Goal: Information Seeking & Learning: Check status

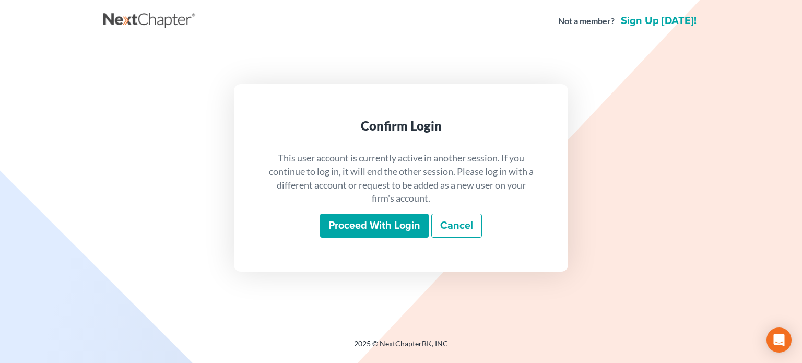
click at [340, 229] on input "Proceed with login" at bounding box center [374, 225] width 109 height 24
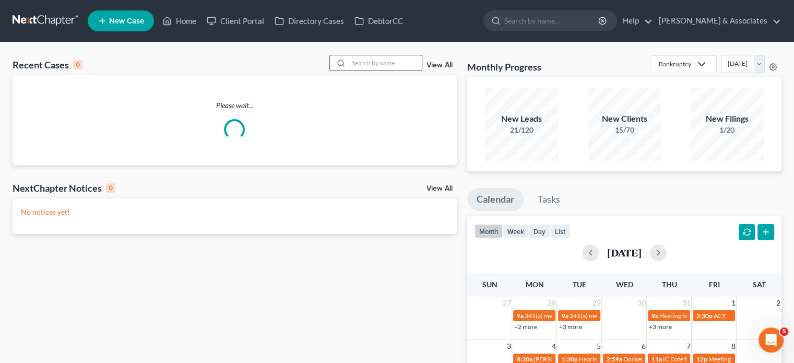
click at [386, 63] on input "search" at bounding box center [385, 62] width 73 height 15
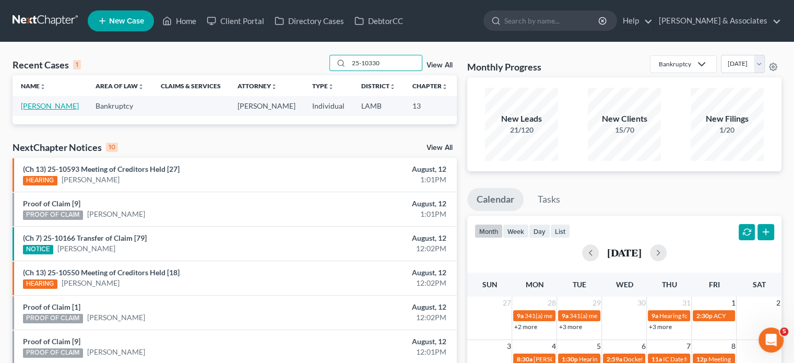
type input "25-10330"
click at [39, 110] on link "Patterson, Carolyn" at bounding box center [50, 105] width 58 height 9
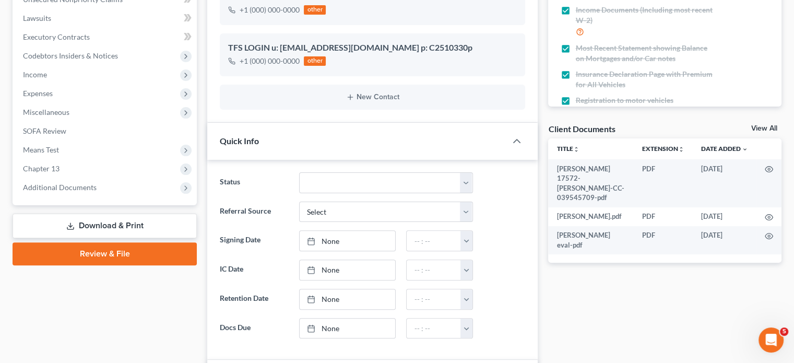
scroll to position [261, 0]
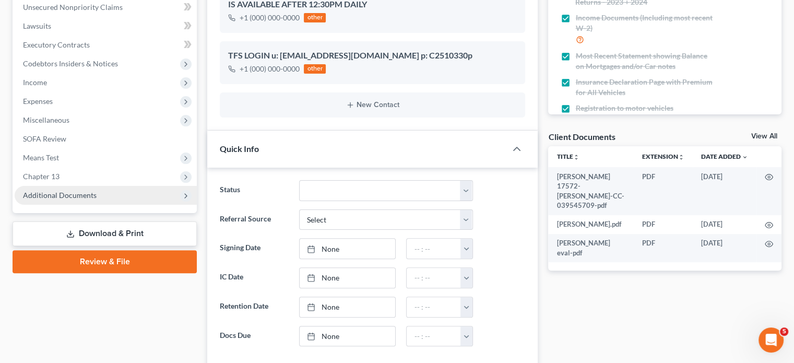
click at [59, 195] on span "Additional Documents" at bounding box center [60, 194] width 74 height 9
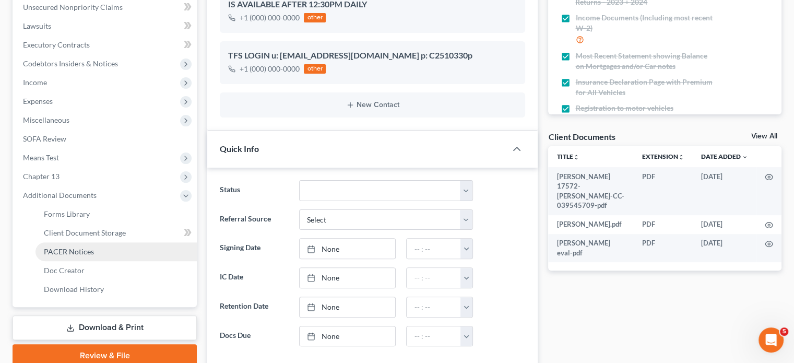
drag, startPoint x: 87, startPoint y: 249, endPoint x: 108, endPoint y: 244, distance: 21.9
click at [86, 249] on span "PACER Notices" at bounding box center [69, 251] width 50 height 9
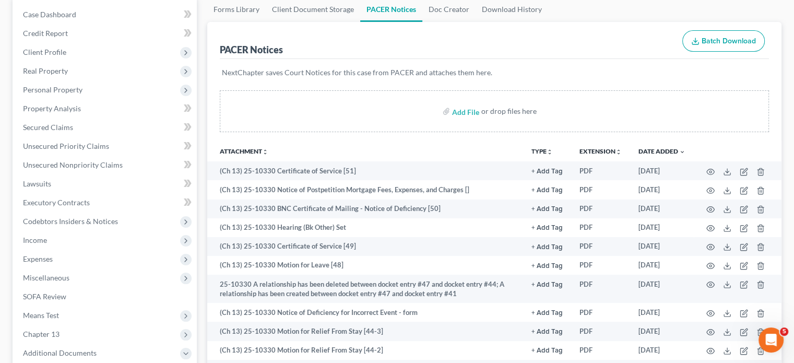
scroll to position [104, 0]
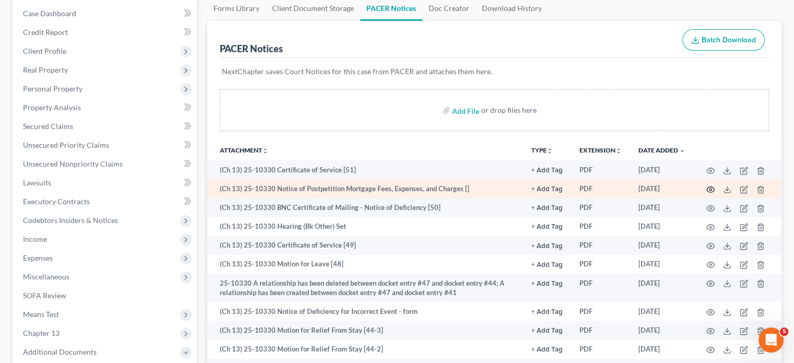
click at [710, 190] on icon "button" at bounding box center [710, 189] width 8 height 8
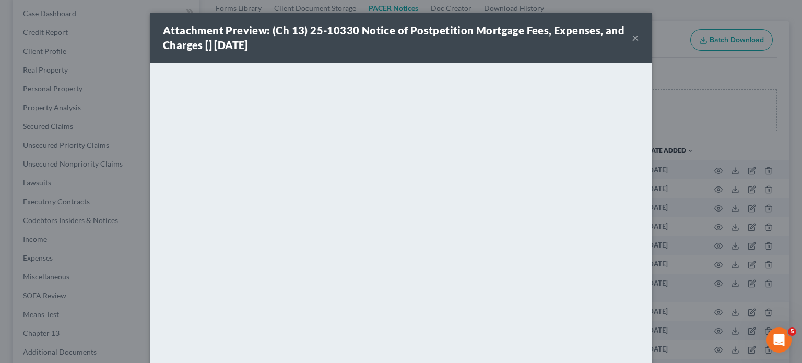
click at [634, 37] on button "×" at bounding box center [634, 37] width 7 height 13
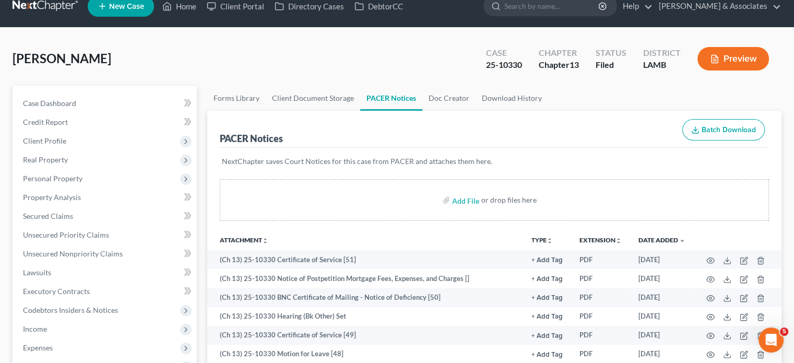
scroll to position [0, 0]
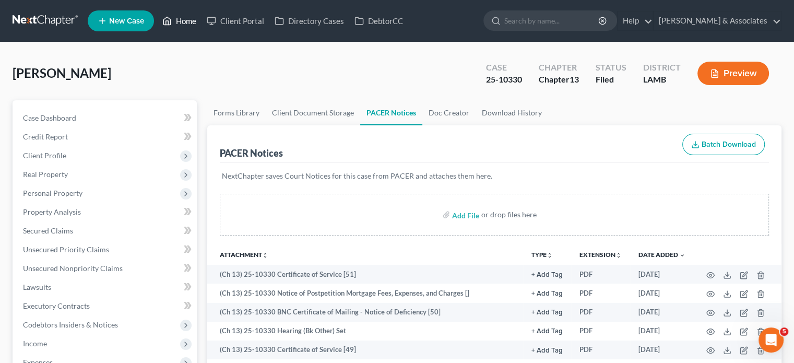
click at [188, 25] on link "Home" at bounding box center [179, 20] width 44 height 19
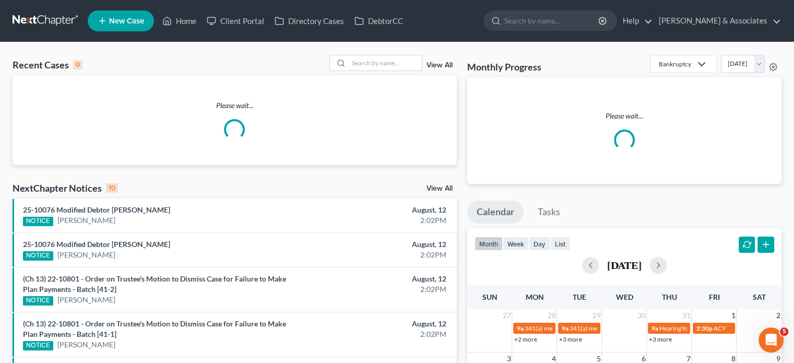
drag, startPoint x: 355, startPoint y: 65, endPoint x: 537, endPoint y: 121, distance: 190.5
click at [355, 65] on input "search" at bounding box center [385, 62] width 73 height 15
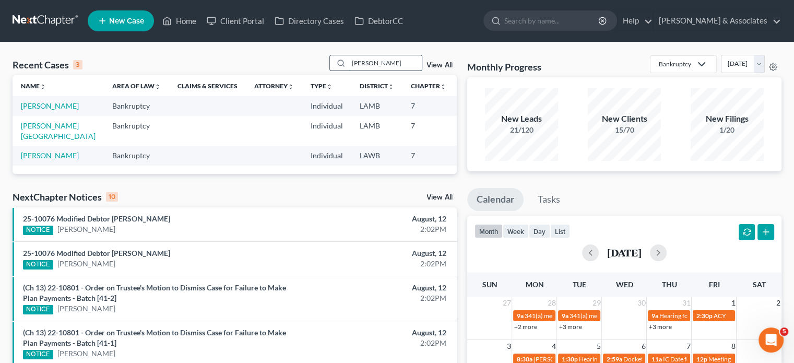
click at [374, 62] on input "dolores" at bounding box center [385, 62] width 73 height 15
type input "d"
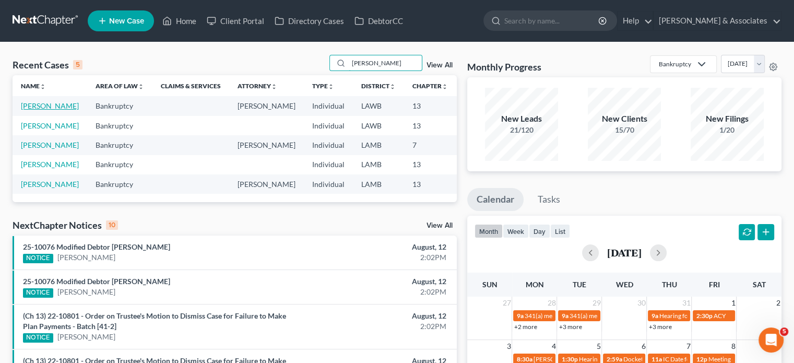
type input "hopkins"
click at [35, 110] on link "Hopkins, Delores" at bounding box center [50, 105] width 58 height 9
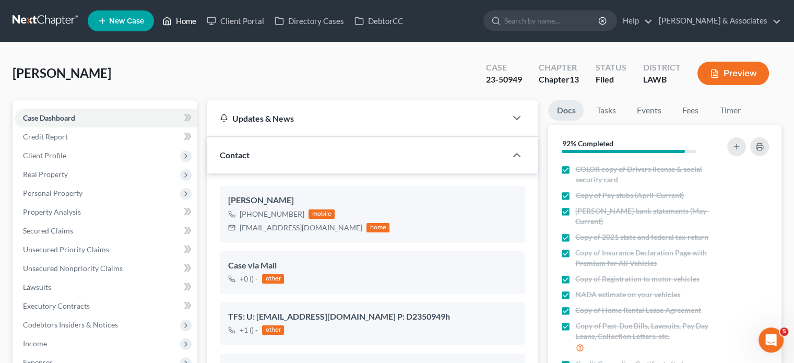
click at [186, 16] on link "Home" at bounding box center [179, 20] width 44 height 19
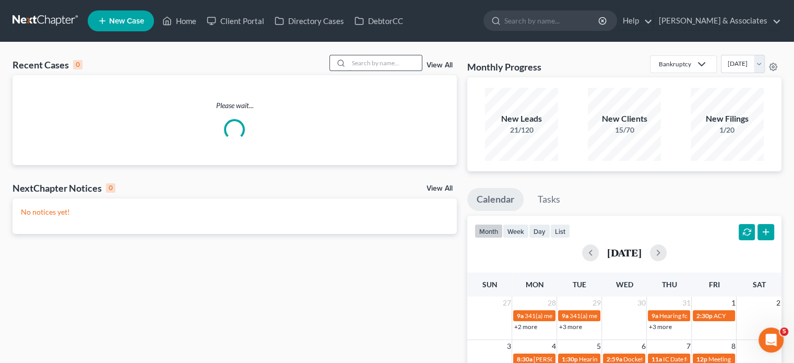
click at [361, 64] on input "search" at bounding box center [385, 62] width 73 height 15
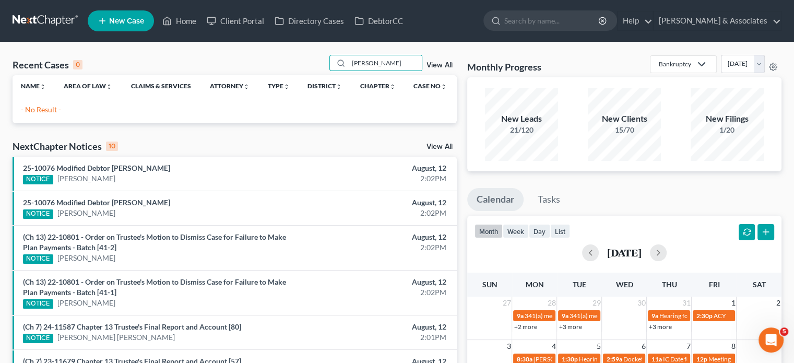
click at [23, 114] on p "- No Result -" at bounding box center [234, 109] width 427 height 10
click at [396, 64] on input "sally ran" at bounding box center [385, 62] width 73 height 15
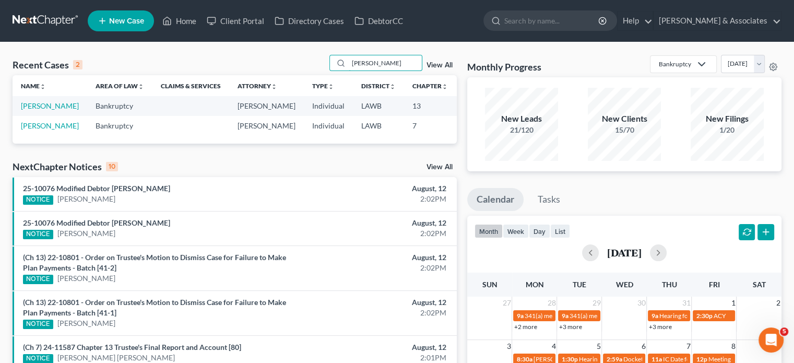
type input "sally"
click at [30, 111] on td "Randall, Sally" at bounding box center [50, 105] width 75 height 19
click at [30, 110] on link "Randall, Sally" at bounding box center [50, 105] width 58 height 9
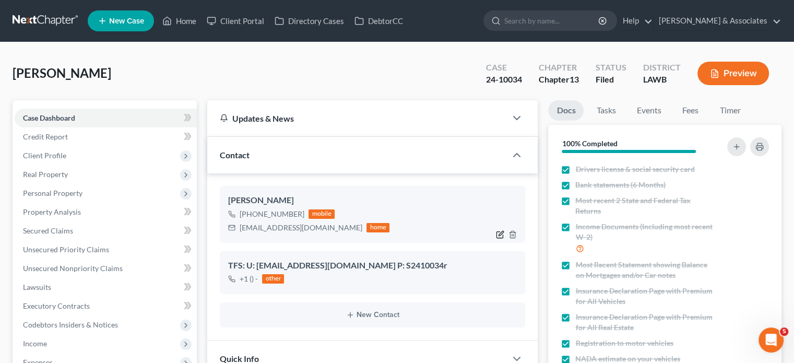
click at [500, 234] on icon "button" at bounding box center [501, 233] width 5 height 5
select select "0"
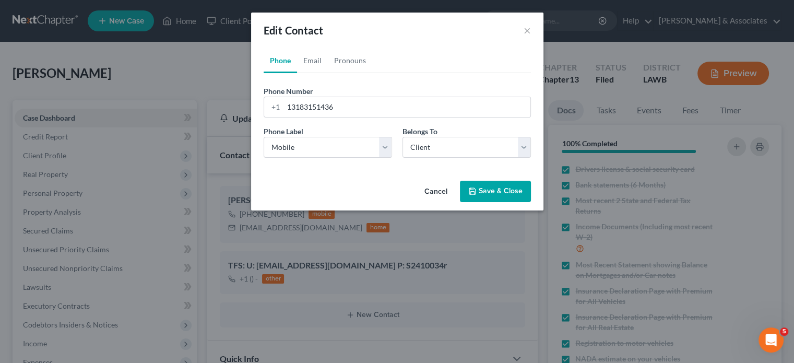
scroll to position [3490, 0]
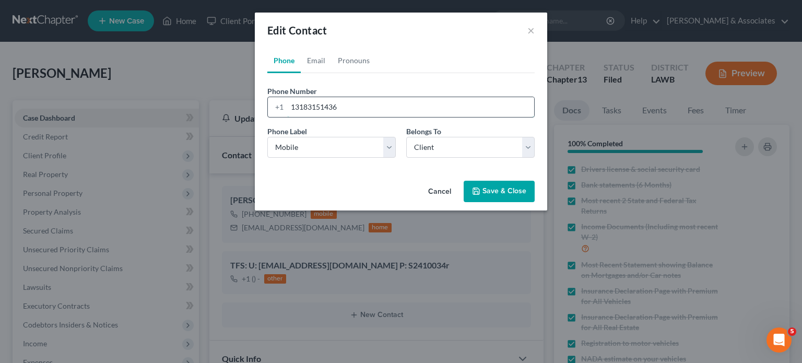
click at [350, 106] on input "13183151436" at bounding box center [410, 107] width 247 height 20
type input "13183151389"
click at [493, 195] on button "Save & Close" at bounding box center [498, 192] width 71 height 22
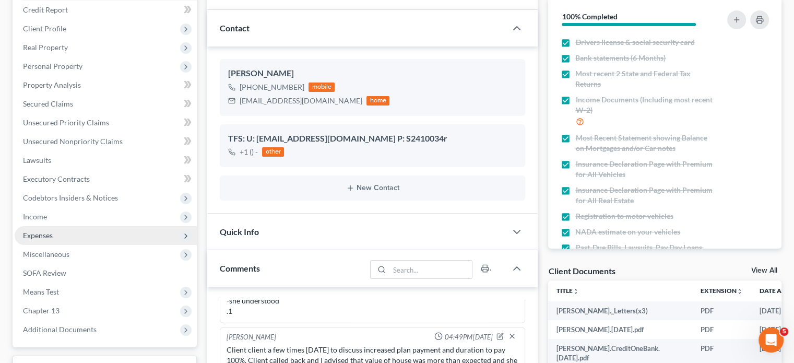
scroll to position [157, 0]
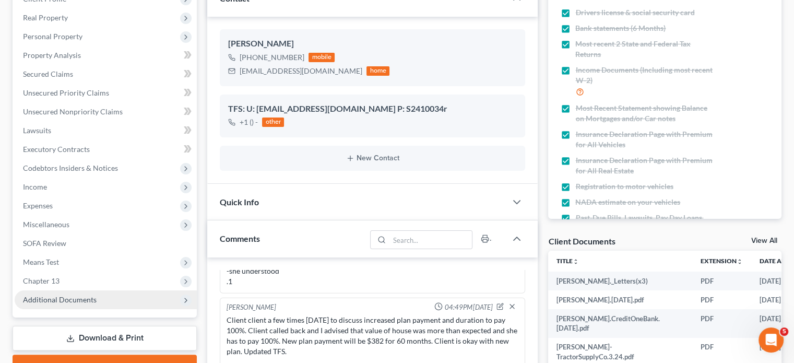
click at [94, 300] on span "Additional Documents" at bounding box center [60, 299] width 74 height 9
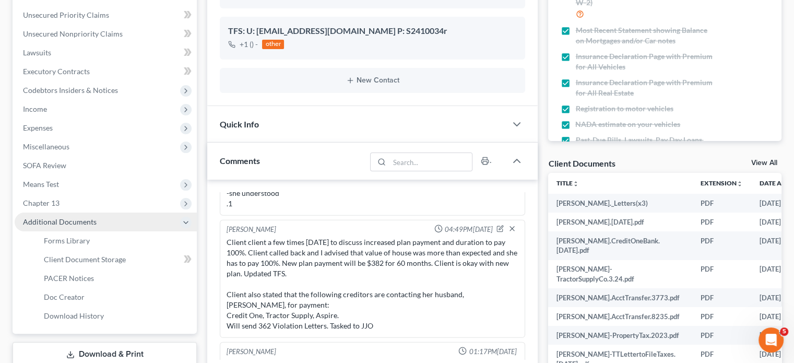
scroll to position [261, 0]
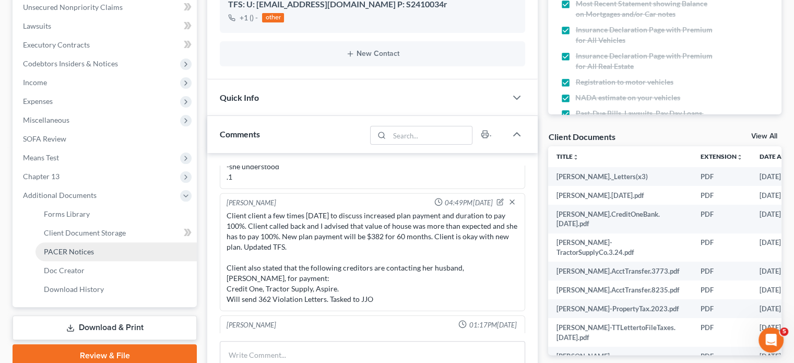
click at [94, 252] on link "PACER Notices" at bounding box center [115, 251] width 161 height 19
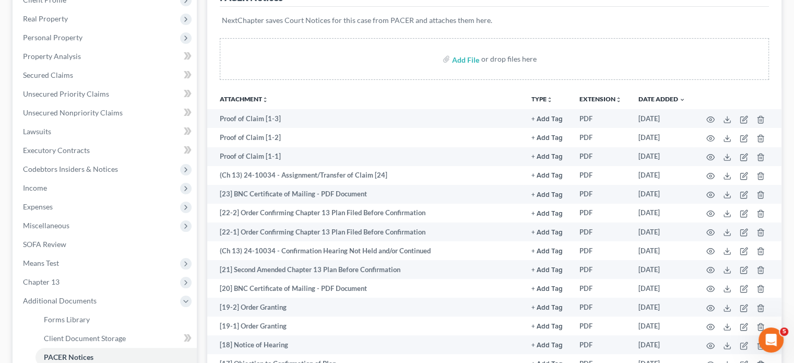
scroll to position [157, 0]
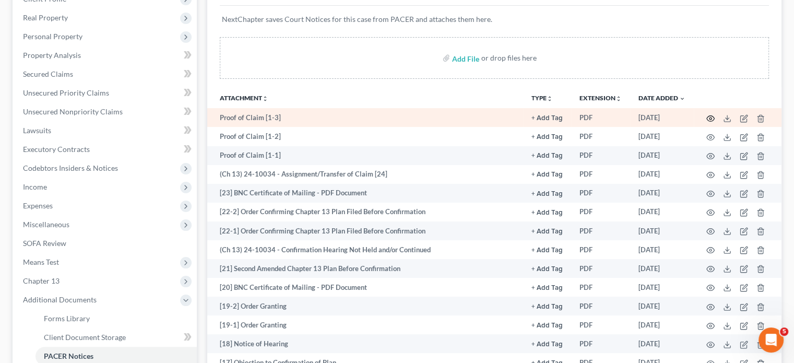
click at [712, 116] on icon "button" at bounding box center [710, 118] width 8 height 8
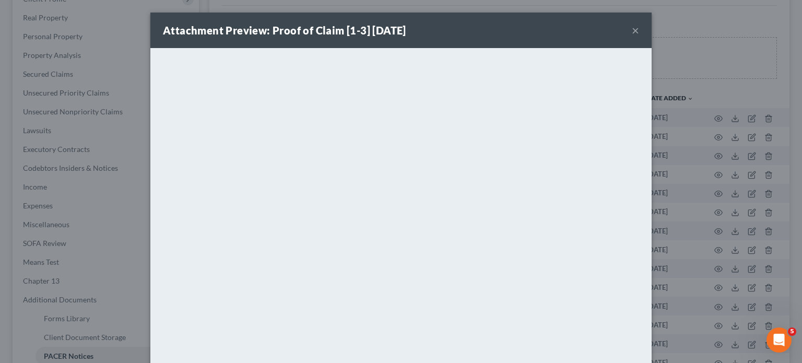
click at [631, 30] on button "×" at bounding box center [634, 30] width 7 height 13
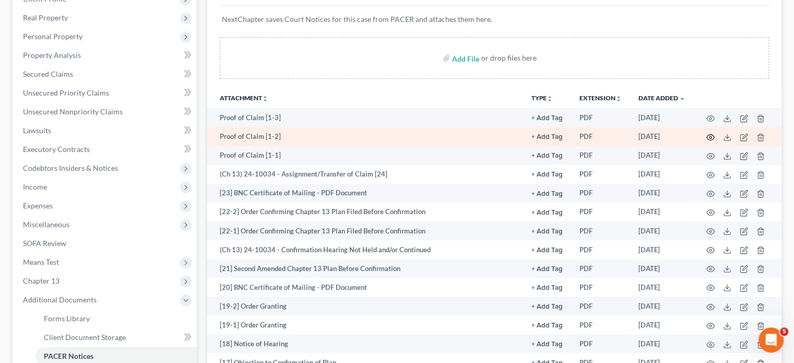
click at [712, 136] on icon "button" at bounding box center [710, 137] width 8 height 8
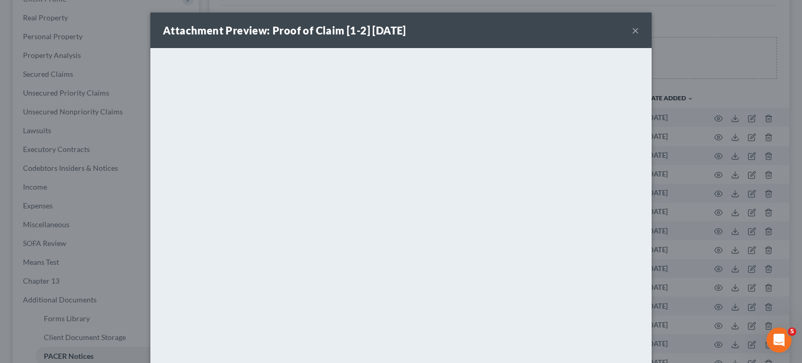
click at [634, 32] on button "×" at bounding box center [634, 30] width 7 height 13
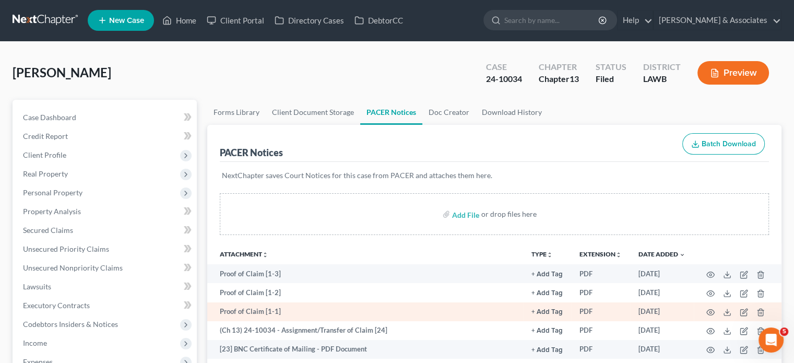
scroll to position [0, 0]
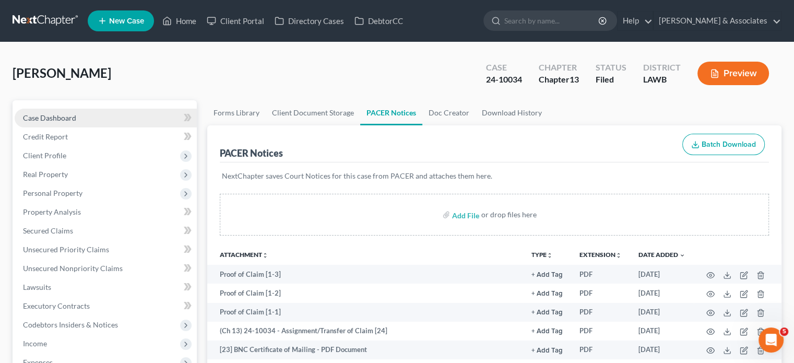
click at [76, 118] on link "Case Dashboard" at bounding box center [106, 118] width 182 height 19
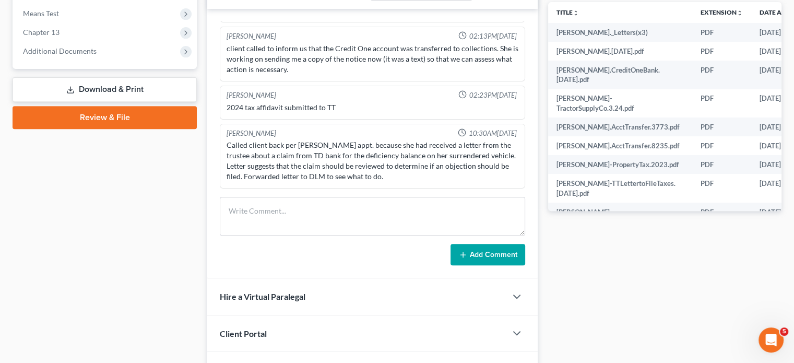
scroll to position [418, 0]
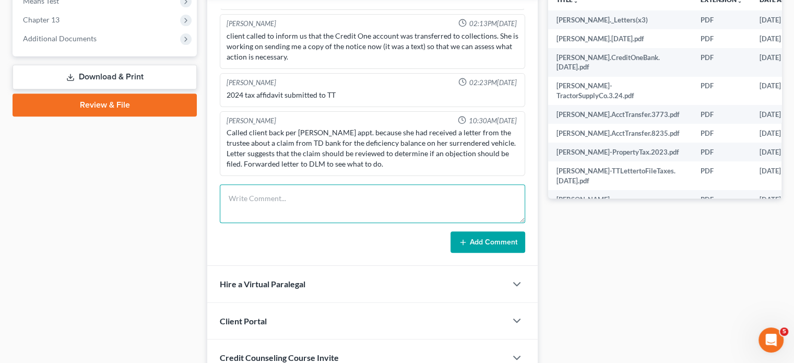
click at [275, 199] on textarea at bounding box center [372, 203] width 305 height 39
type textarea "Called the number on file due to"
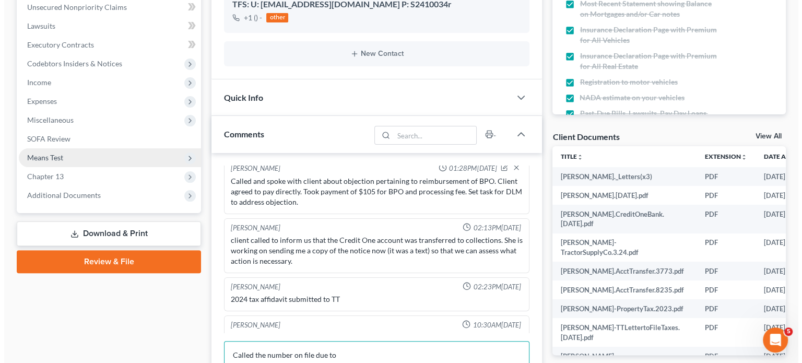
scroll to position [3407, 0]
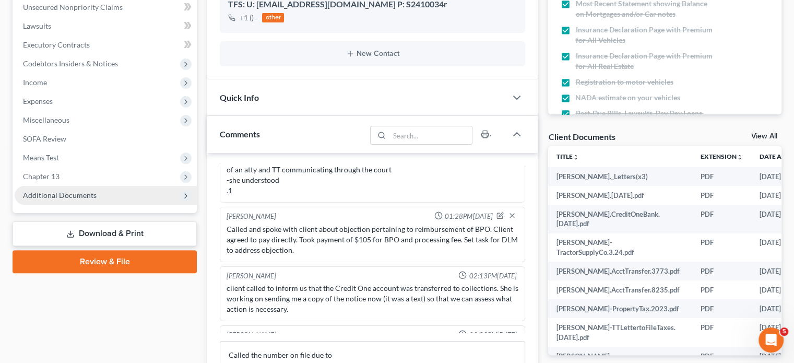
click at [66, 194] on span "Additional Documents" at bounding box center [60, 194] width 74 height 9
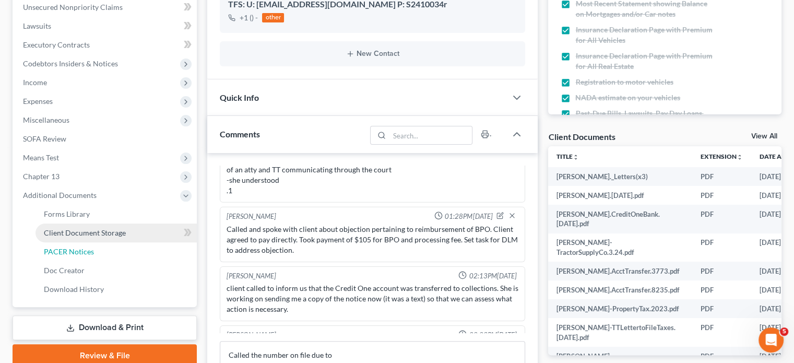
click at [77, 247] on span "PACER Notices" at bounding box center [69, 251] width 50 height 9
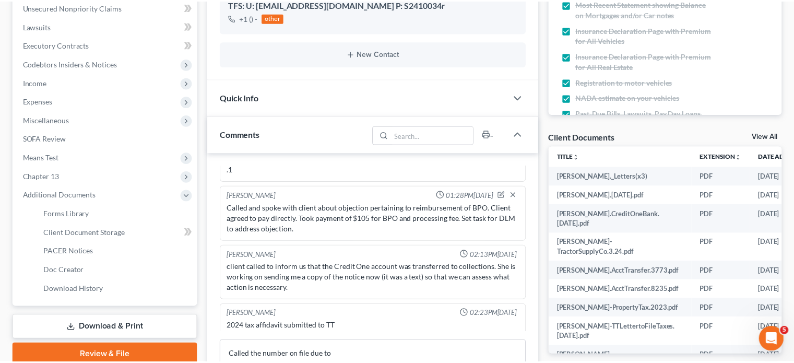
scroll to position [3386, 0]
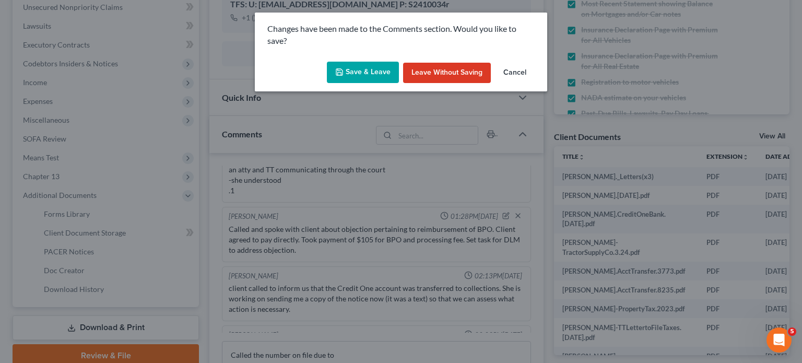
click at [457, 71] on button "Leave without Saving" at bounding box center [447, 73] width 88 height 21
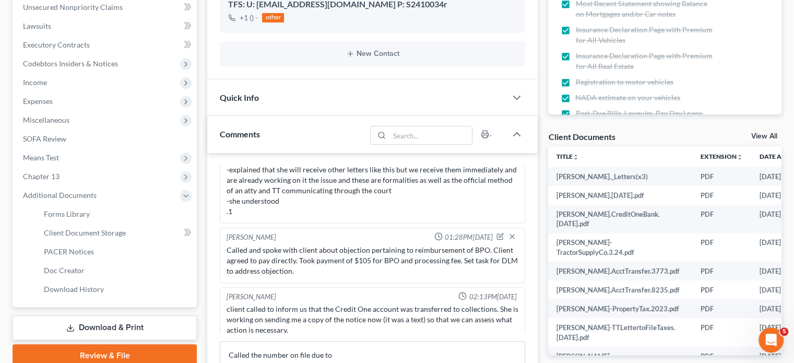
scroll to position [3407, 0]
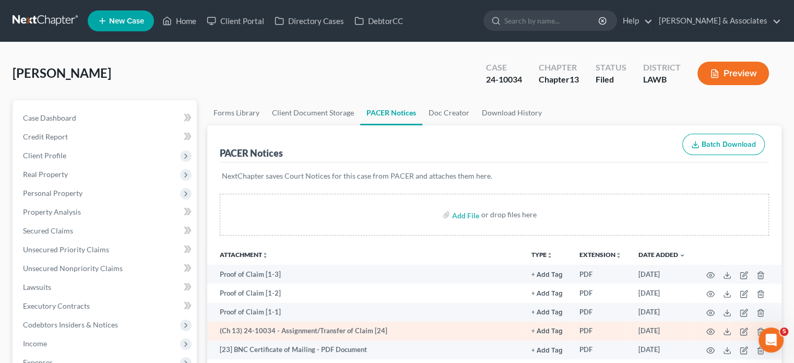
scroll to position [157, 0]
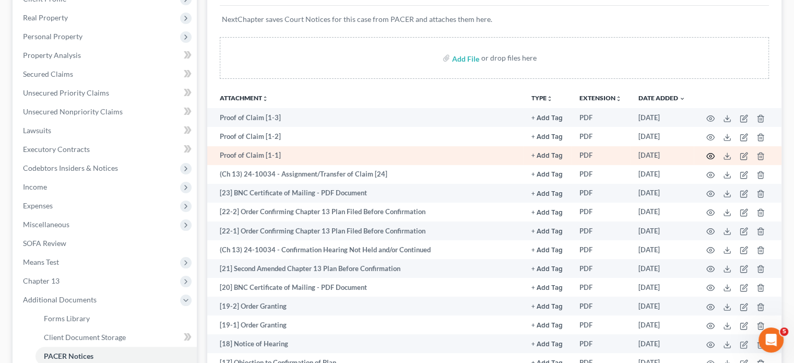
click at [708, 154] on icon "button" at bounding box center [710, 156] width 8 height 8
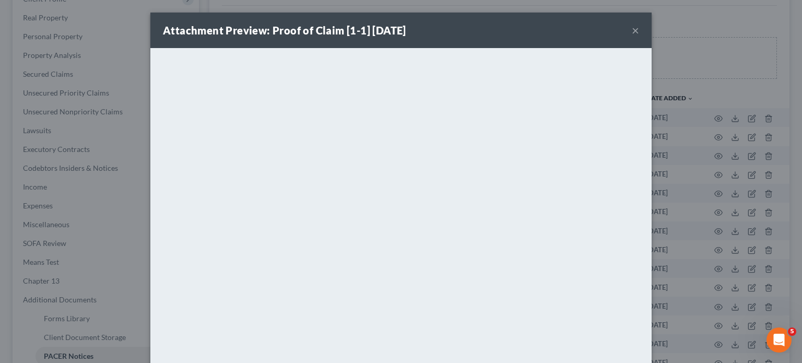
click at [634, 31] on button "×" at bounding box center [634, 30] width 7 height 13
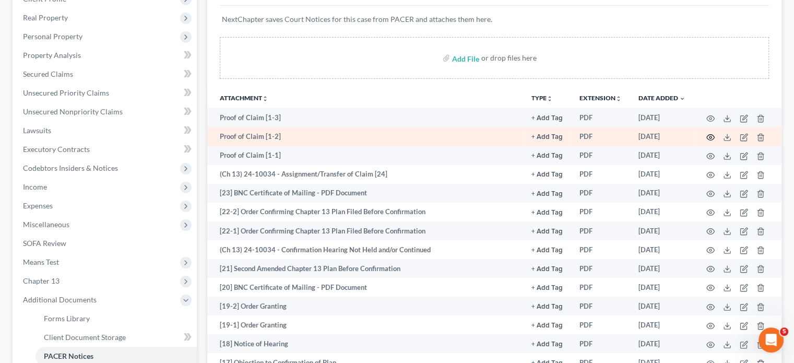
click at [711, 133] on icon "button" at bounding box center [710, 137] width 8 height 8
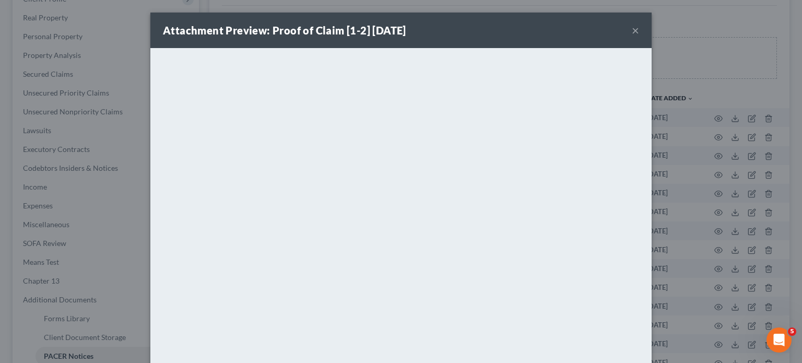
drag, startPoint x: 630, startPoint y: 28, endPoint x: 629, endPoint y: 34, distance: 6.5
click at [631, 29] on button "×" at bounding box center [634, 30] width 7 height 13
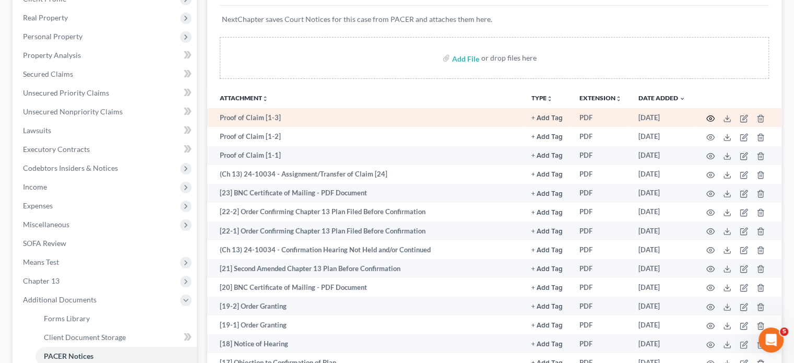
click at [711, 120] on icon "button" at bounding box center [710, 118] width 8 height 8
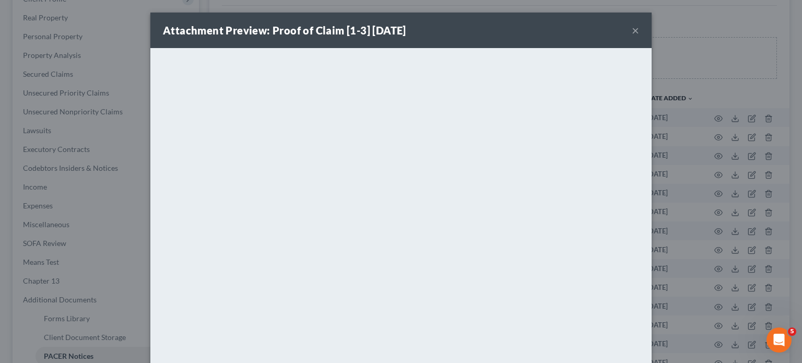
click at [635, 32] on div "Attachment Preview: Proof of Claim [1-3] 05/01/2025 ×" at bounding box center [400, 30] width 501 height 35
click at [631, 30] on button "×" at bounding box center [634, 30] width 7 height 13
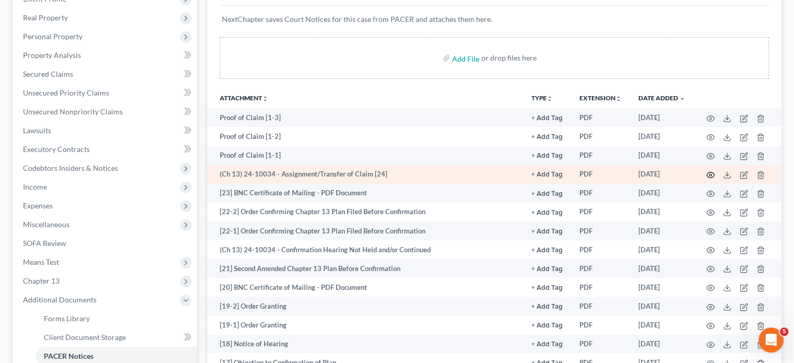
click at [708, 175] on icon "button" at bounding box center [710, 175] width 8 height 8
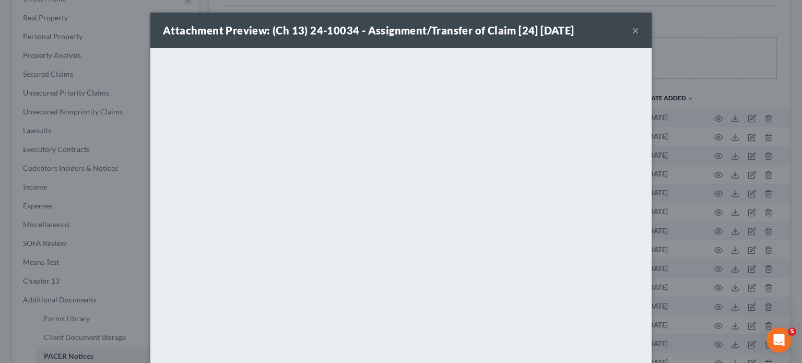
click at [632, 33] on button "×" at bounding box center [634, 30] width 7 height 13
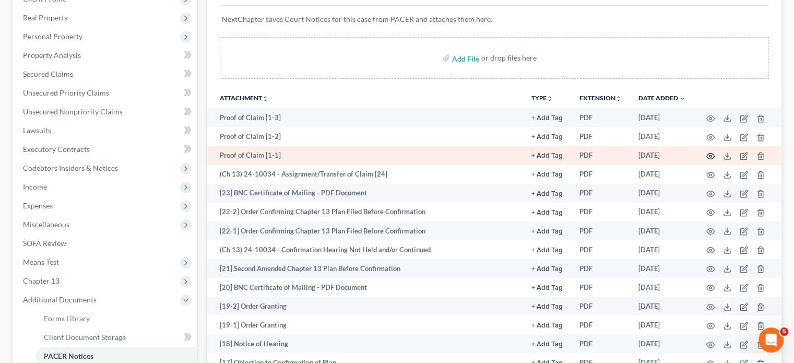
click at [709, 156] on circle "button" at bounding box center [710, 156] width 2 height 2
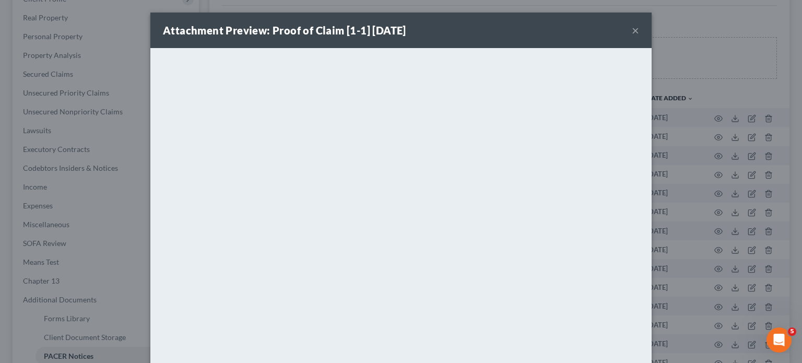
click at [633, 35] on button "×" at bounding box center [634, 30] width 7 height 13
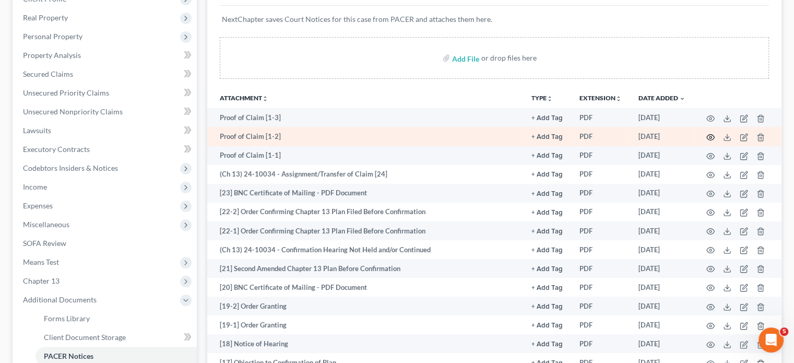
click at [710, 134] on icon "button" at bounding box center [711, 137] width 8 height 6
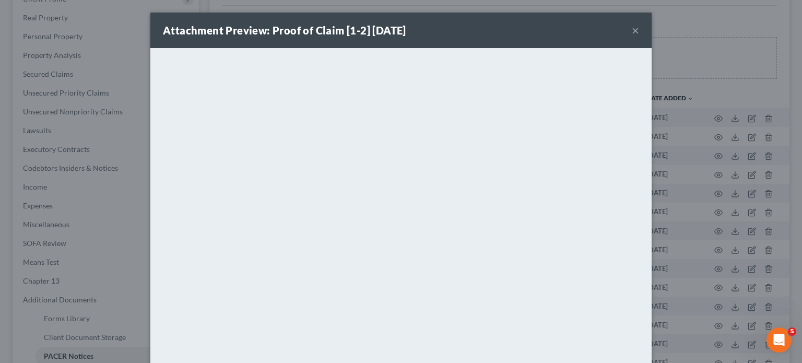
click at [631, 30] on button "×" at bounding box center [634, 30] width 7 height 13
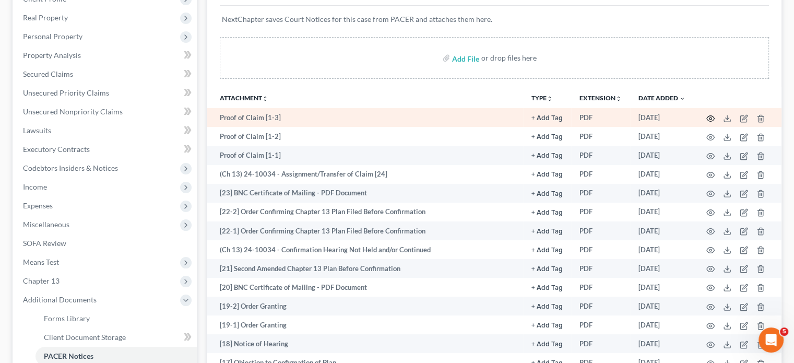
click at [710, 114] on icon "button" at bounding box center [710, 118] width 8 height 8
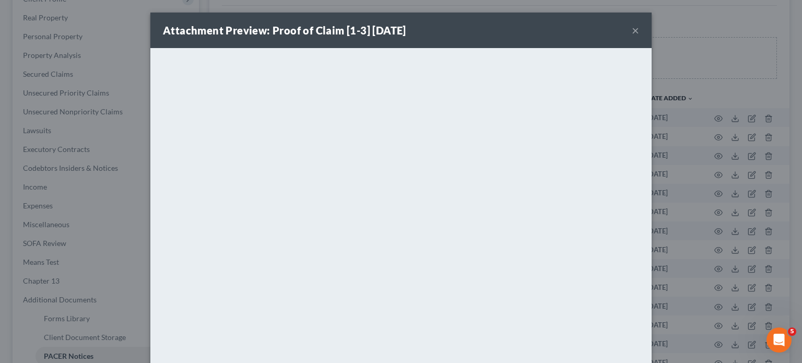
click at [631, 31] on button "×" at bounding box center [634, 30] width 7 height 13
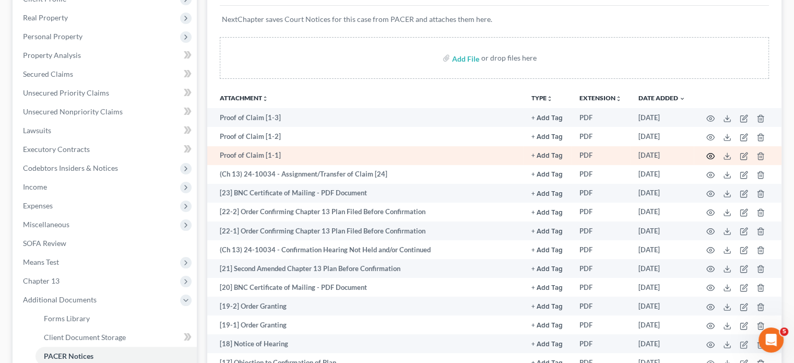
click at [708, 156] on icon "button" at bounding box center [710, 156] width 8 height 8
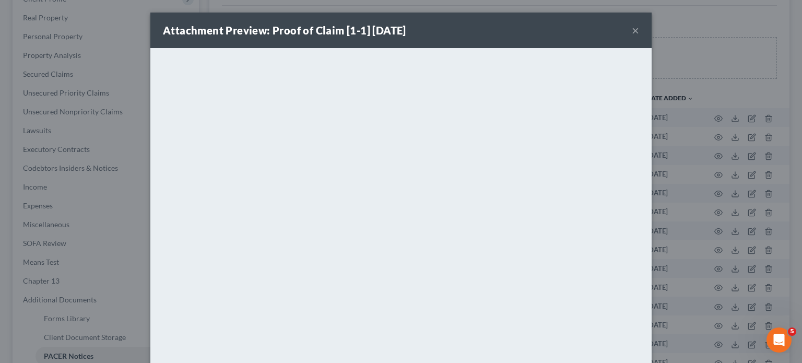
click at [633, 32] on button "×" at bounding box center [634, 30] width 7 height 13
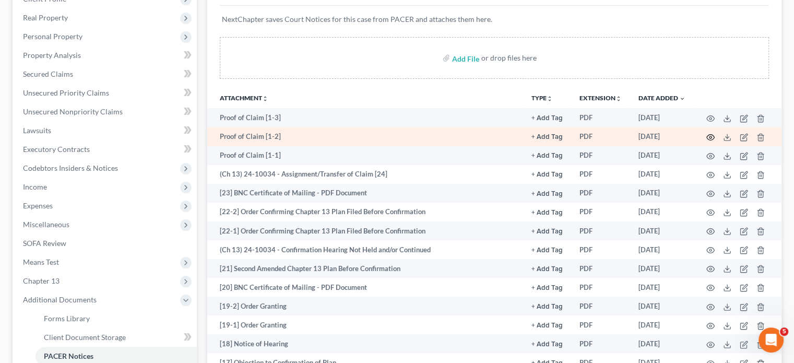
click at [708, 135] on icon "button" at bounding box center [711, 137] width 8 height 6
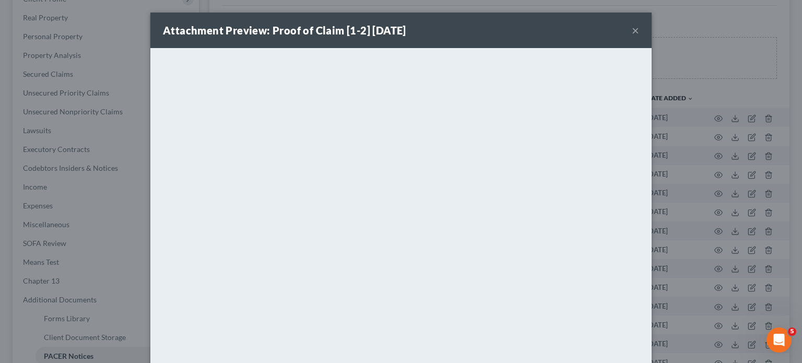
click at [631, 33] on button "×" at bounding box center [634, 30] width 7 height 13
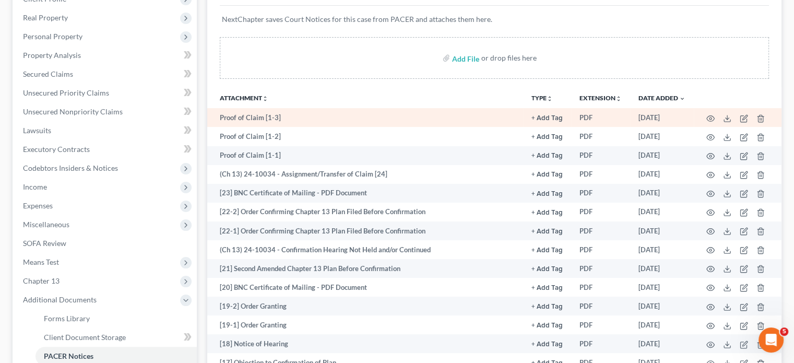
scroll to position [0, 0]
